Goal: Task Accomplishment & Management: Use online tool/utility

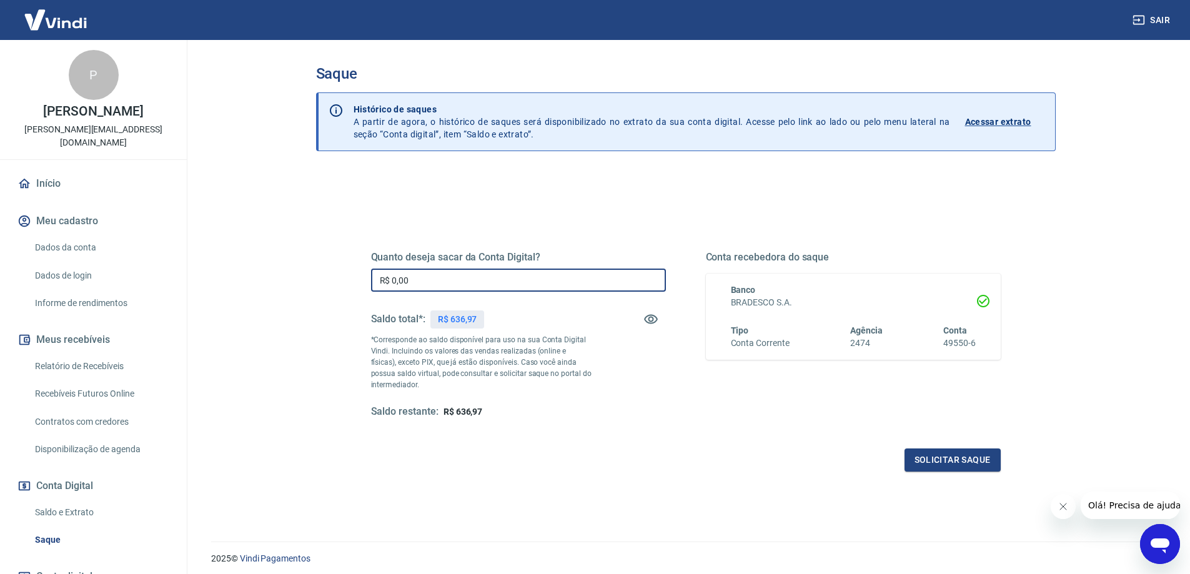
click at [450, 282] on input "R$ 0,00" at bounding box center [518, 280] width 295 height 23
type input "R$ 636,97"
click at [965, 462] on button "Solicitar saque" at bounding box center [953, 460] width 96 height 23
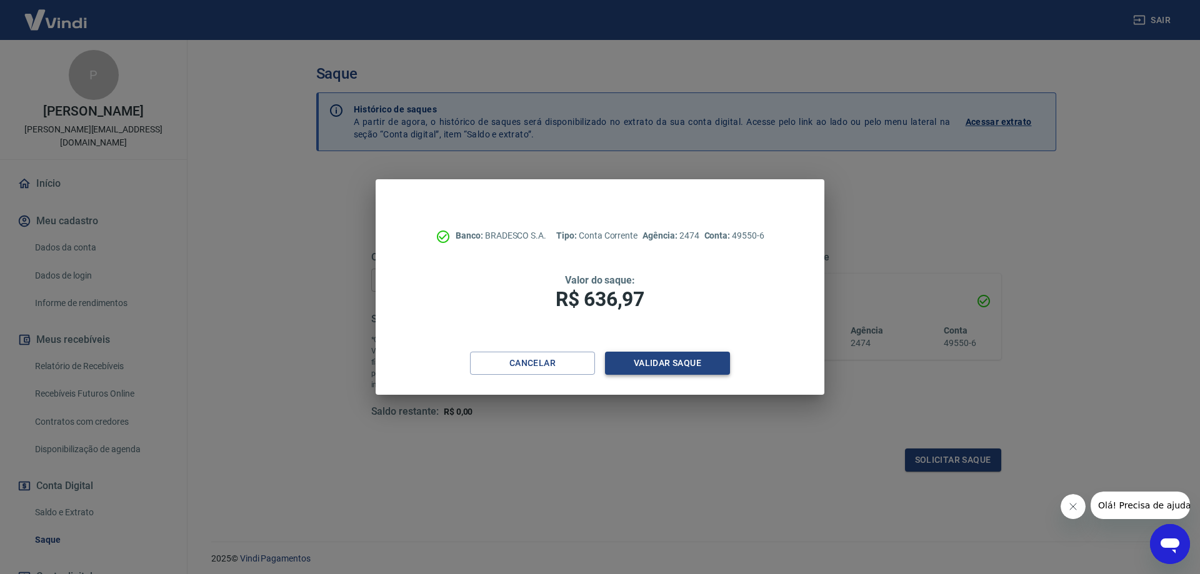
click at [673, 360] on button "Validar saque" at bounding box center [667, 363] width 125 height 23
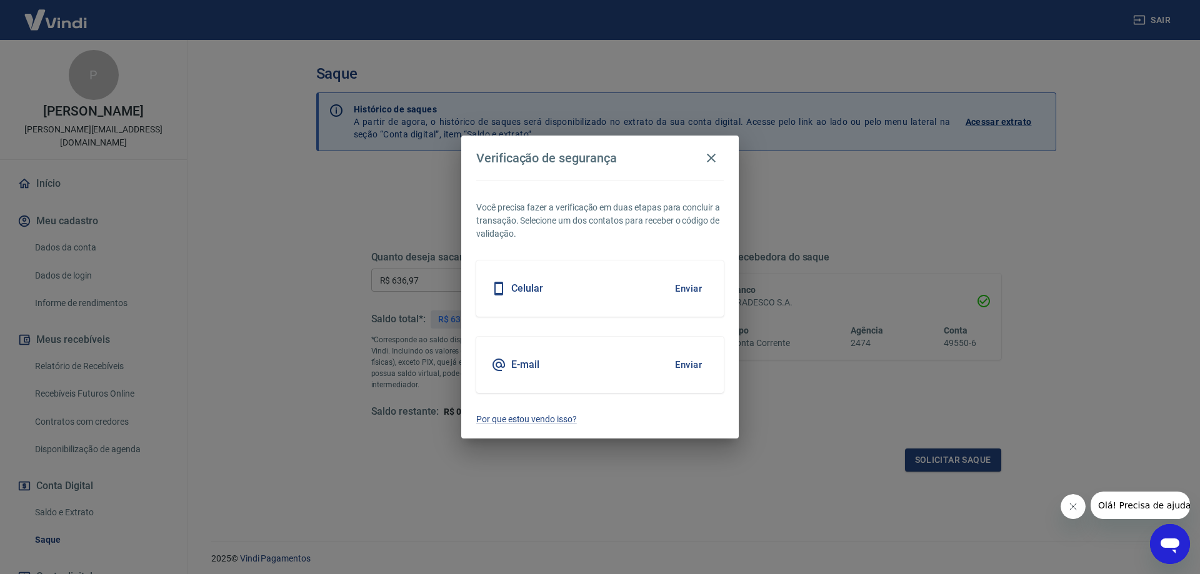
click at [534, 365] on h5 "E-mail" at bounding box center [525, 365] width 28 height 12
click at [612, 364] on div "E-mail Enviar" at bounding box center [599, 365] width 247 height 56
click at [690, 364] on button "Enviar" at bounding box center [688, 365] width 41 height 26
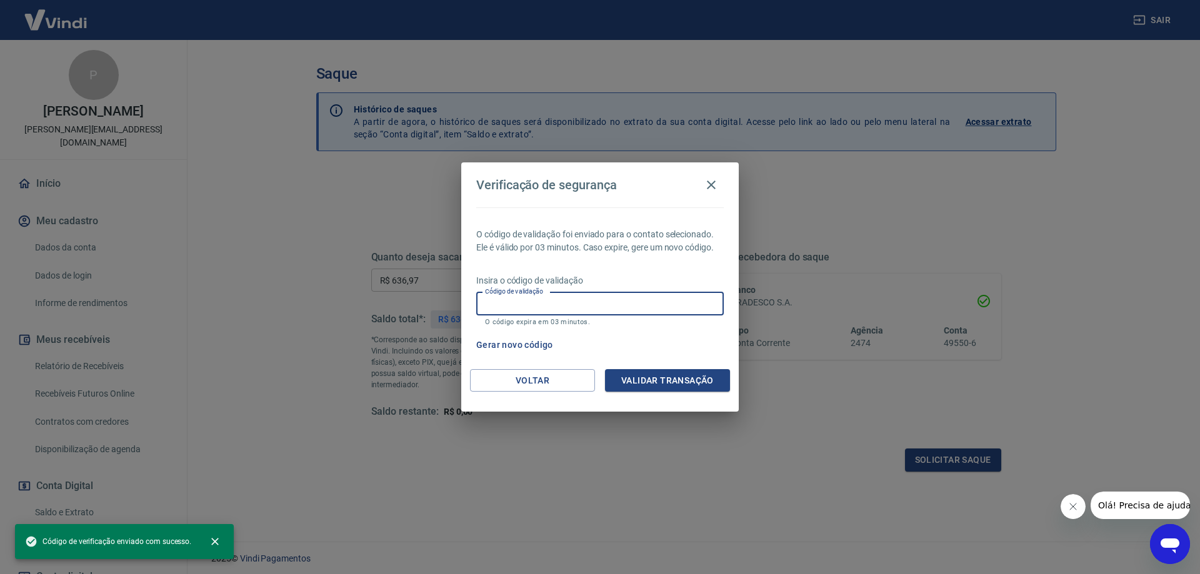
click at [581, 306] on input "Código de validação" at bounding box center [599, 303] width 247 height 23
paste input "371296"
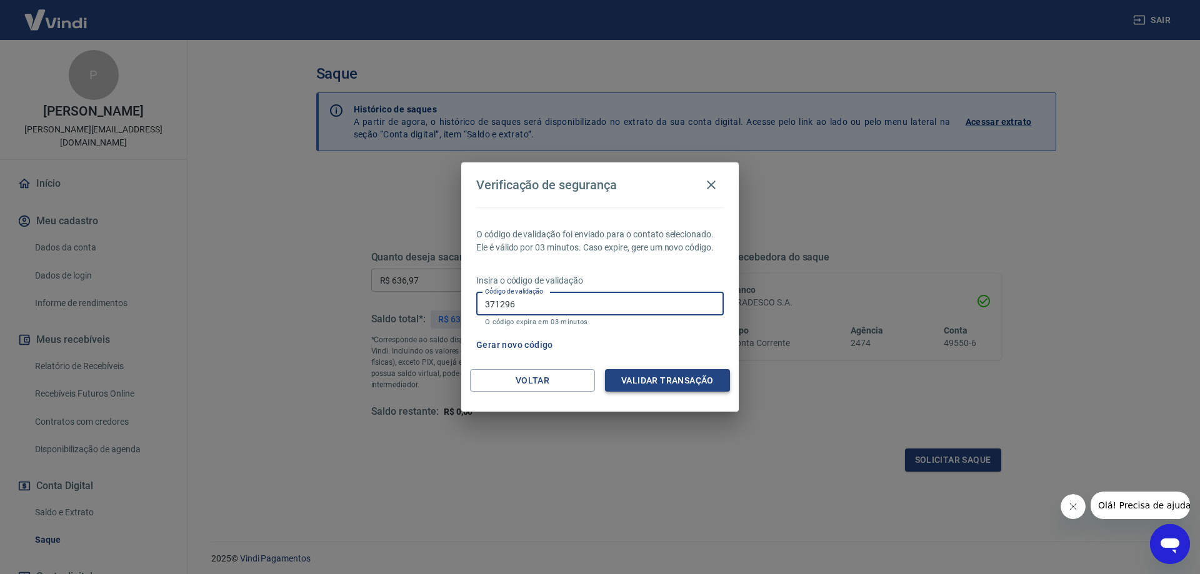
type input "371296"
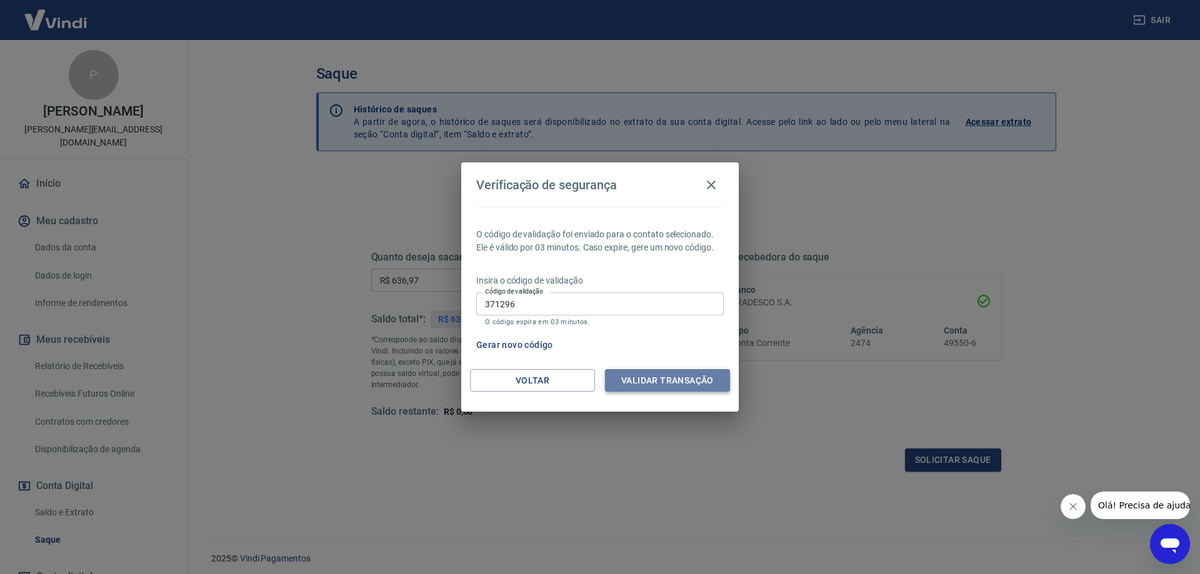
click at [630, 381] on button "Validar transação" at bounding box center [667, 380] width 125 height 23
